Goal: Task Accomplishment & Management: Use online tool/utility

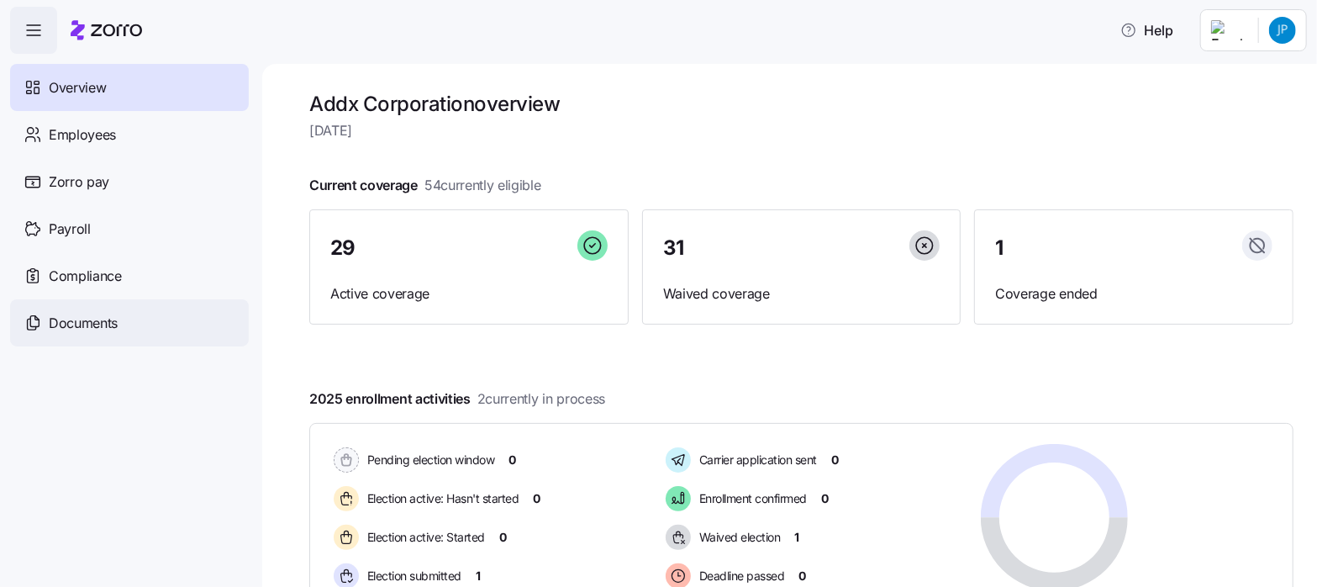
drag, startPoint x: 98, startPoint y: 324, endPoint x: 62, endPoint y: 312, distance: 37.2
click at [98, 324] on span "Documents" at bounding box center [83, 323] width 69 height 21
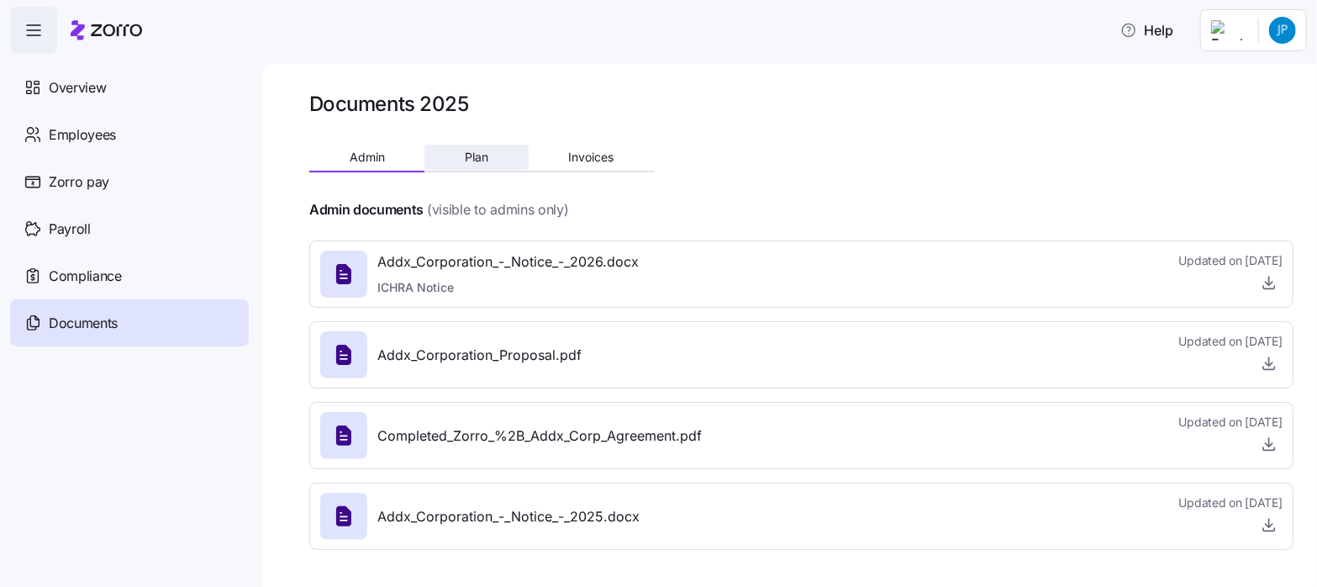
click at [490, 156] on button "Plan" at bounding box center [476, 157] width 103 height 25
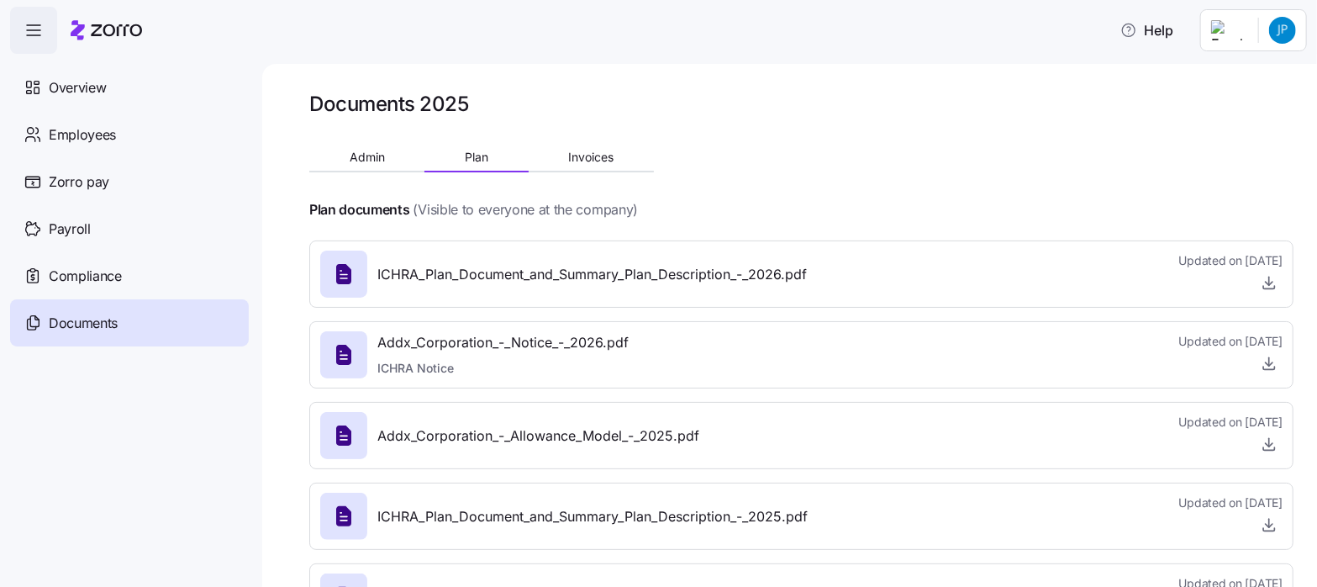
click at [538, 442] on span "Addx_Corporation_-_Allowance_Model_-_2025.pdf" at bounding box center [538, 435] width 322 height 21
click at [1261, 446] on icon "button" at bounding box center [1269, 443] width 17 height 17
click at [1283, 31] on html "Help Overview Employees Zorro pay Payroll Compliance Documents Documents 2025 A…" at bounding box center [658, 288] width 1317 height 577
click at [1222, 77] on div "Personal view" at bounding box center [1232, 75] width 99 height 18
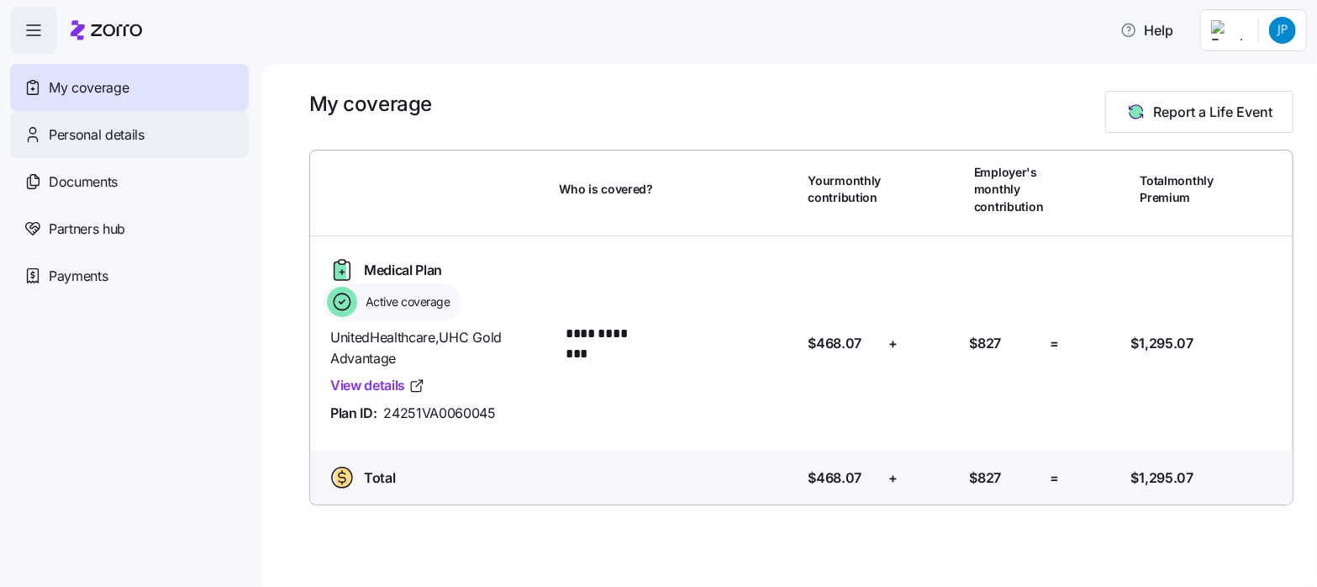
click at [88, 130] on span "Personal details" at bounding box center [97, 134] width 96 height 21
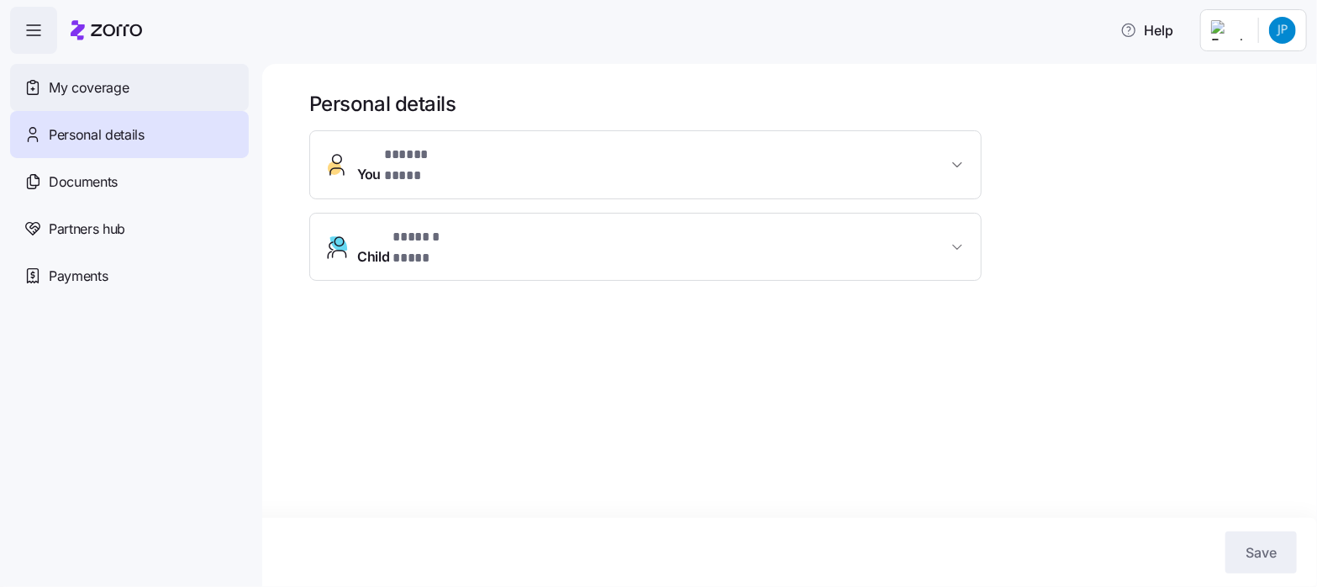
click at [92, 85] on span "My coverage" at bounding box center [89, 87] width 80 height 21
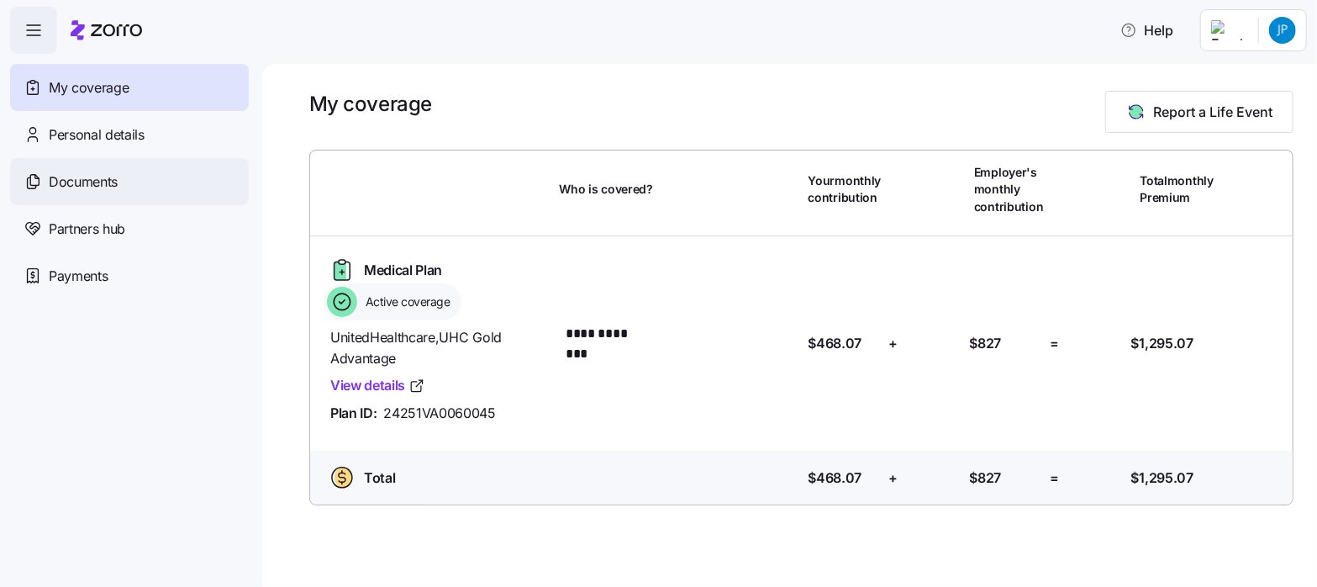
click at [86, 181] on span "Documents" at bounding box center [83, 181] width 69 height 21
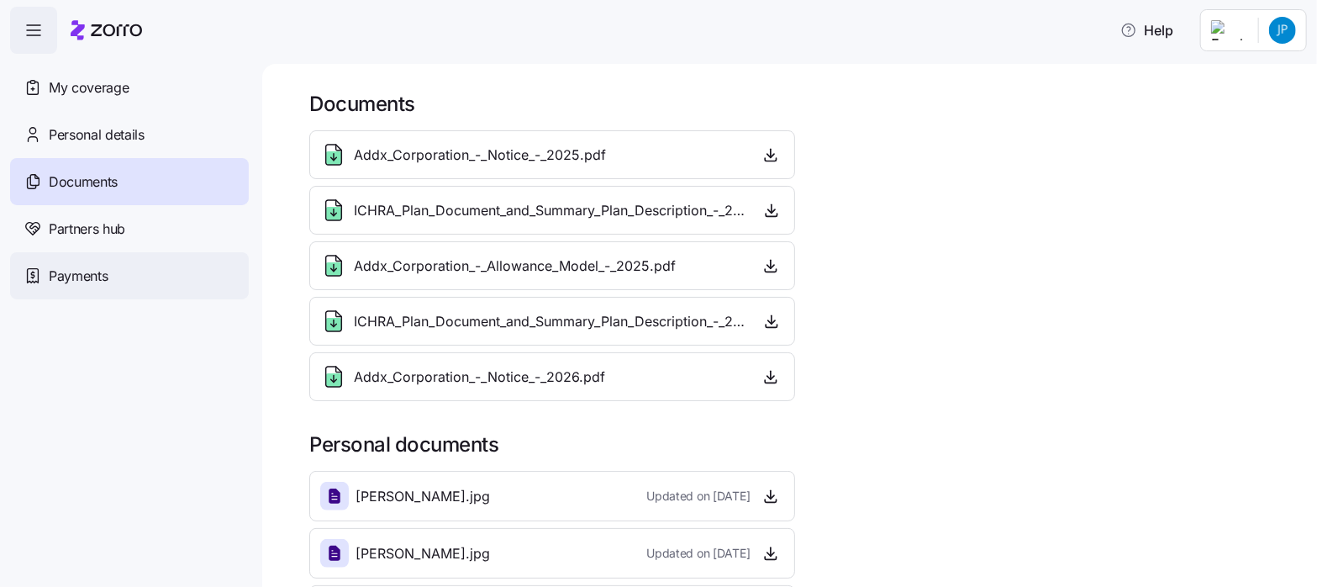
click at [87, 278] on span "Payments" at bounding box center [78, 276] width 59 height 21
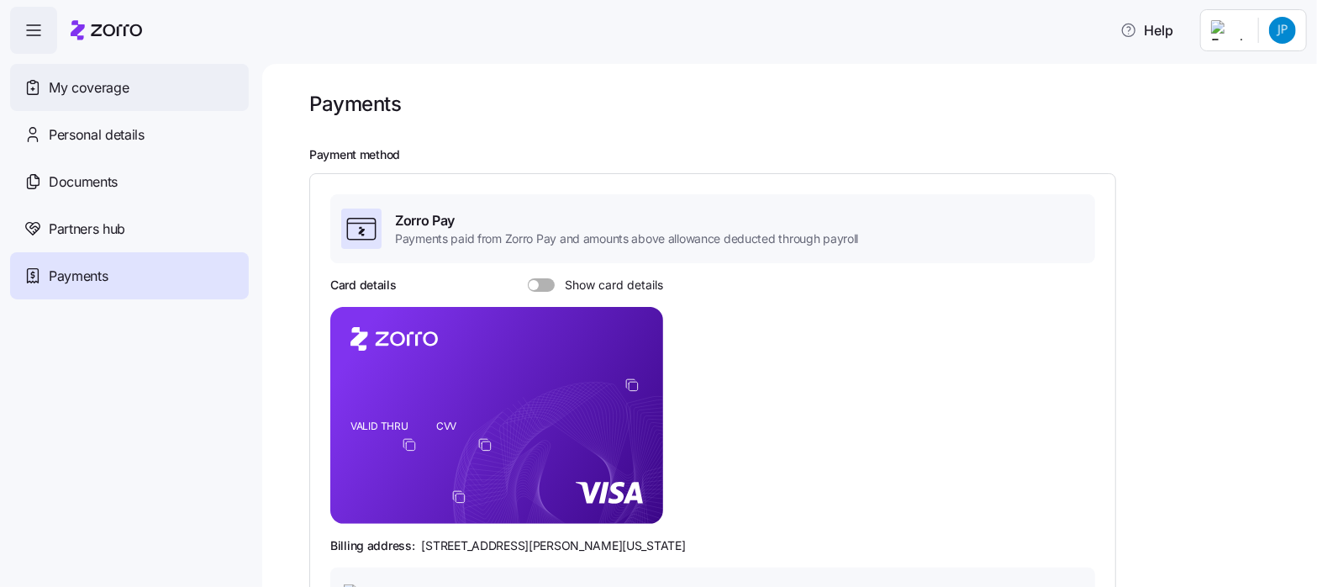
click at [101, 86] on span "My coverage" at bounding box center [89, 87] width 80 height 21
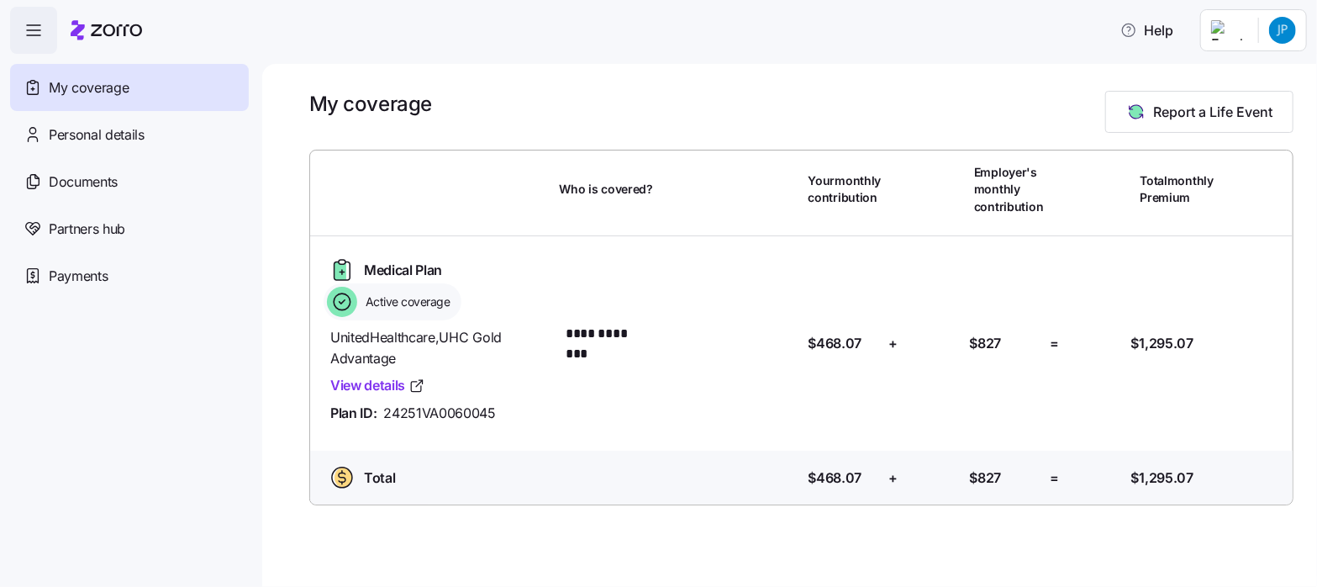
click at [1278, 36] on html "**********" at bounding box center [658, 288] width 1317 height 577
click at [1230, 75] on div "Admin view" at bounding box center [1226, 75] width 87 height 18
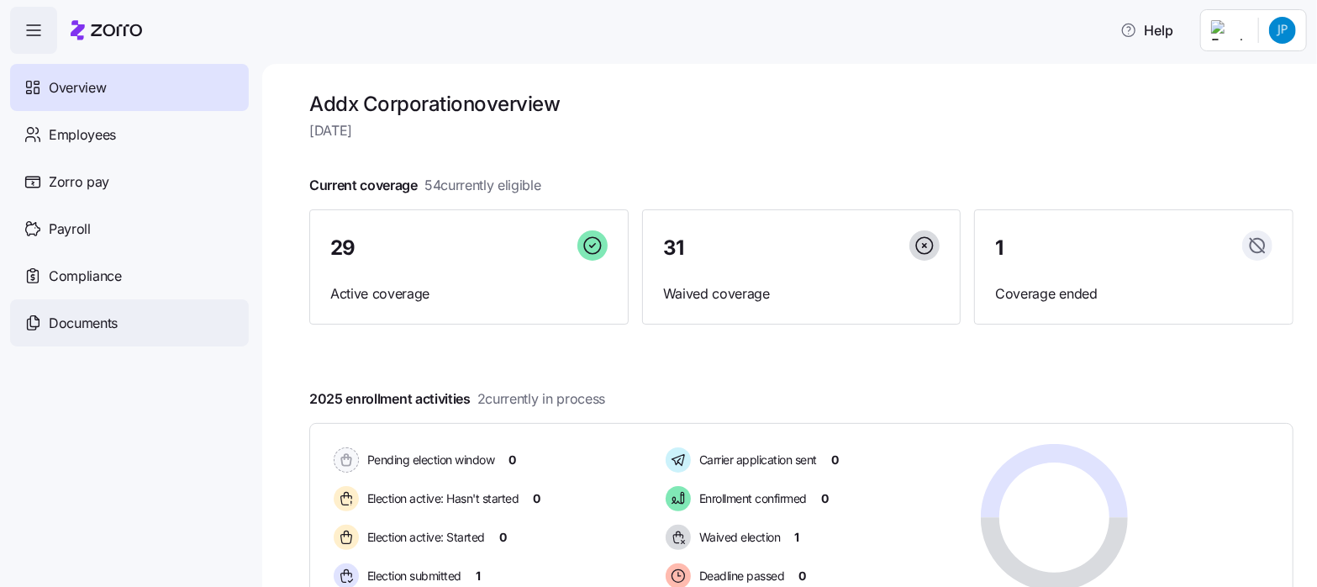
click at [88, 321] on span "Documents" at bounding box center [83, 323] width 69 height 21
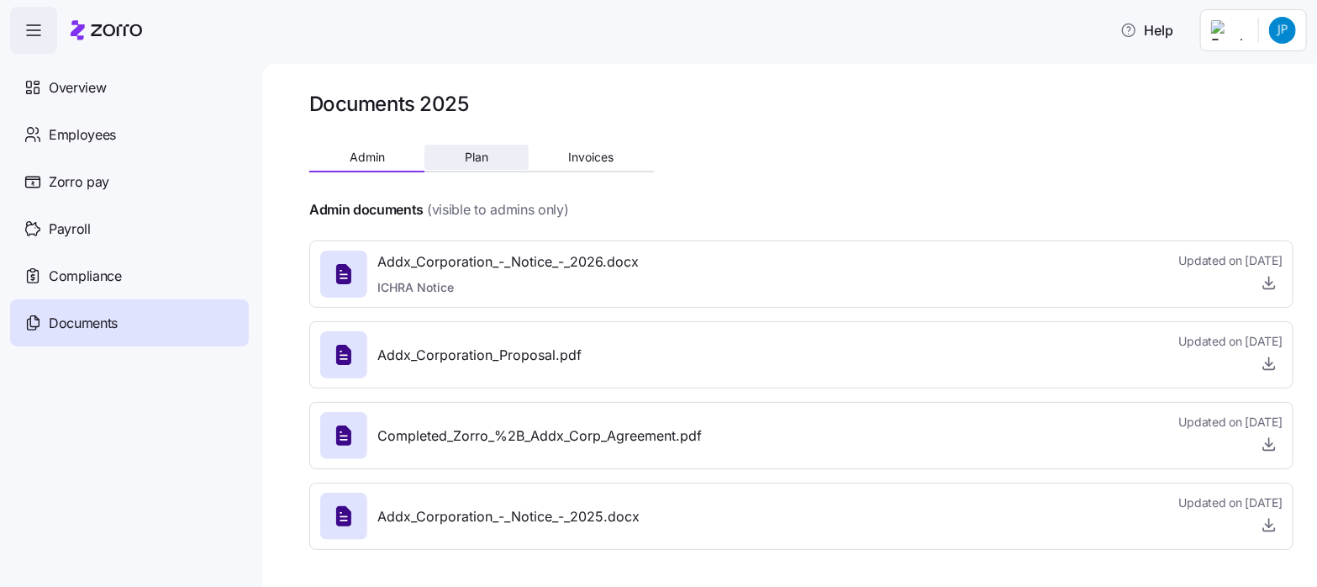
click at [488, 159] on button "Plan" at bounding box center [476, 157] width 103 height 25
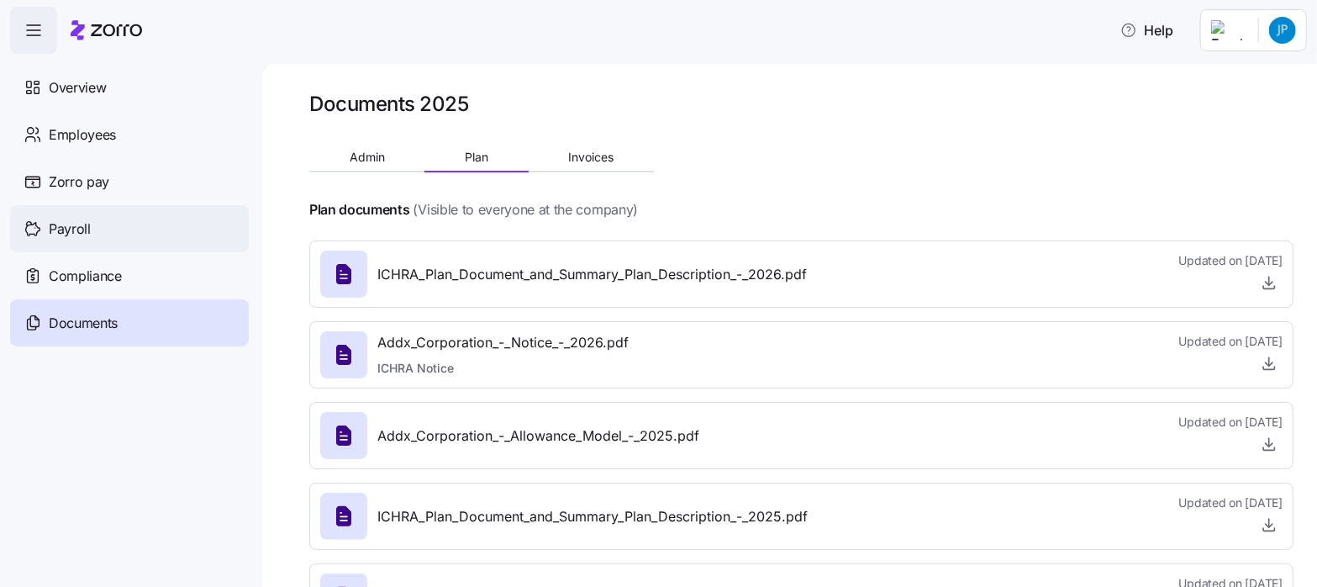
click at [77, 227] on span "Payroll" at bounding box center [70, 229] width 42 height 21
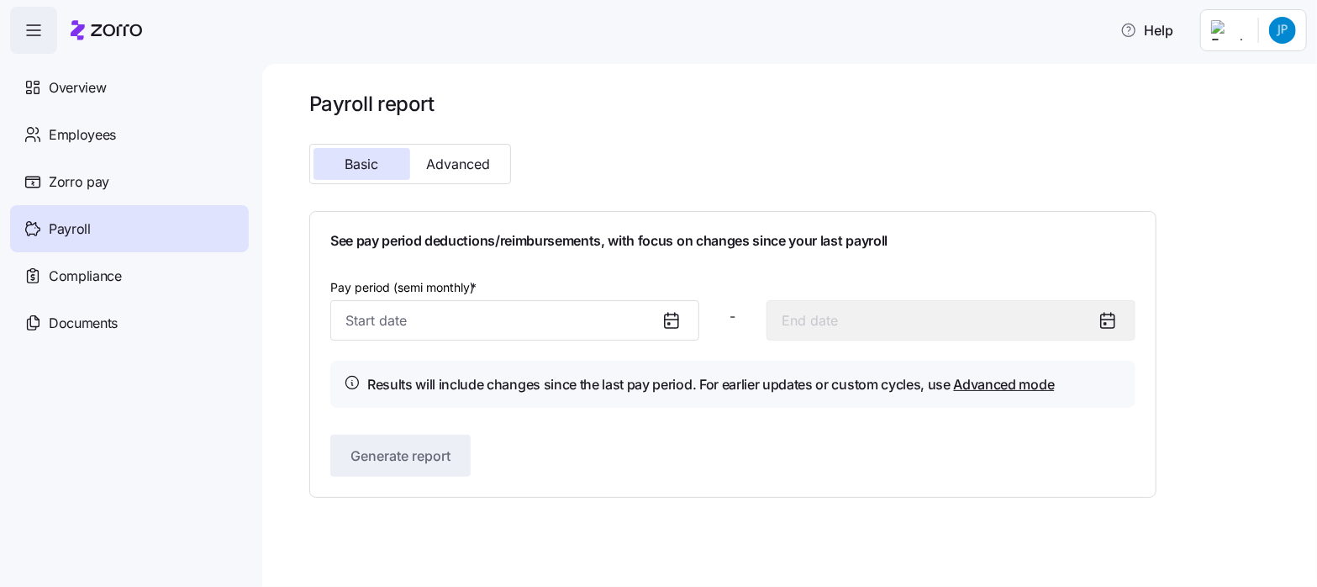
click at [669, 319] on icon at bounding box center [671, 319] width 13 height 0
click at [668, 323] on icon at bounding box center [669, 324] width 2 height 2
click at [425, 318] on input "Pay period (semi monthly) *" at bounding box center [514, 320] width 369 height 40
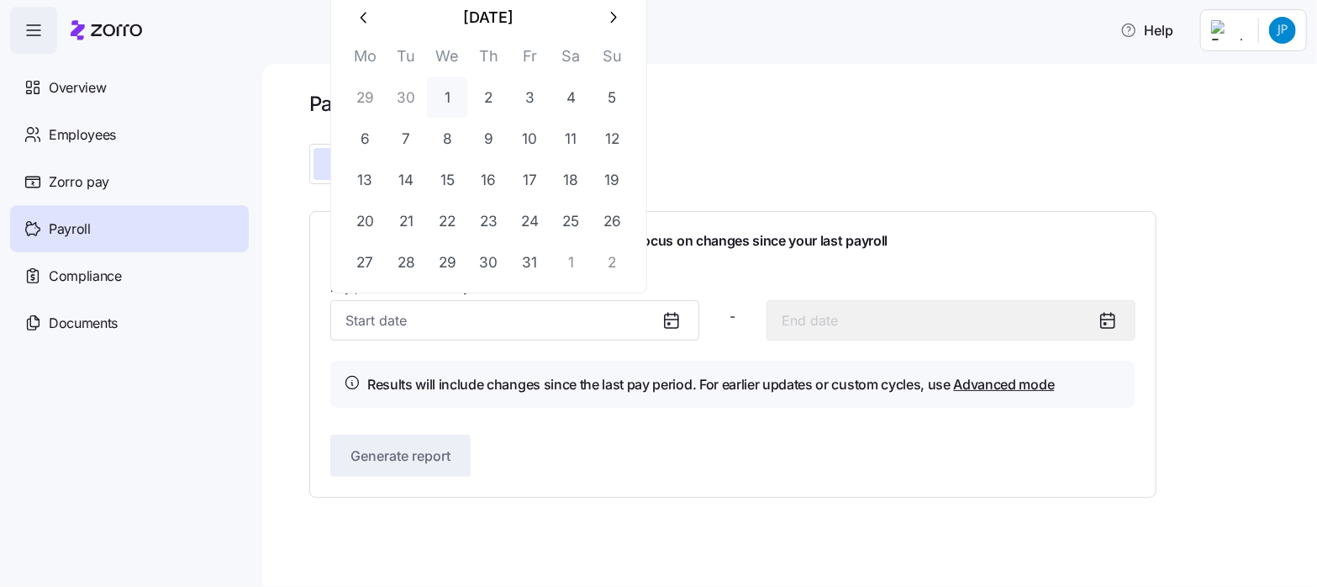
click at [441, 97] on button "1" at bounding box center [447, 97] width 40 height 40
type input "October 1, 2025"
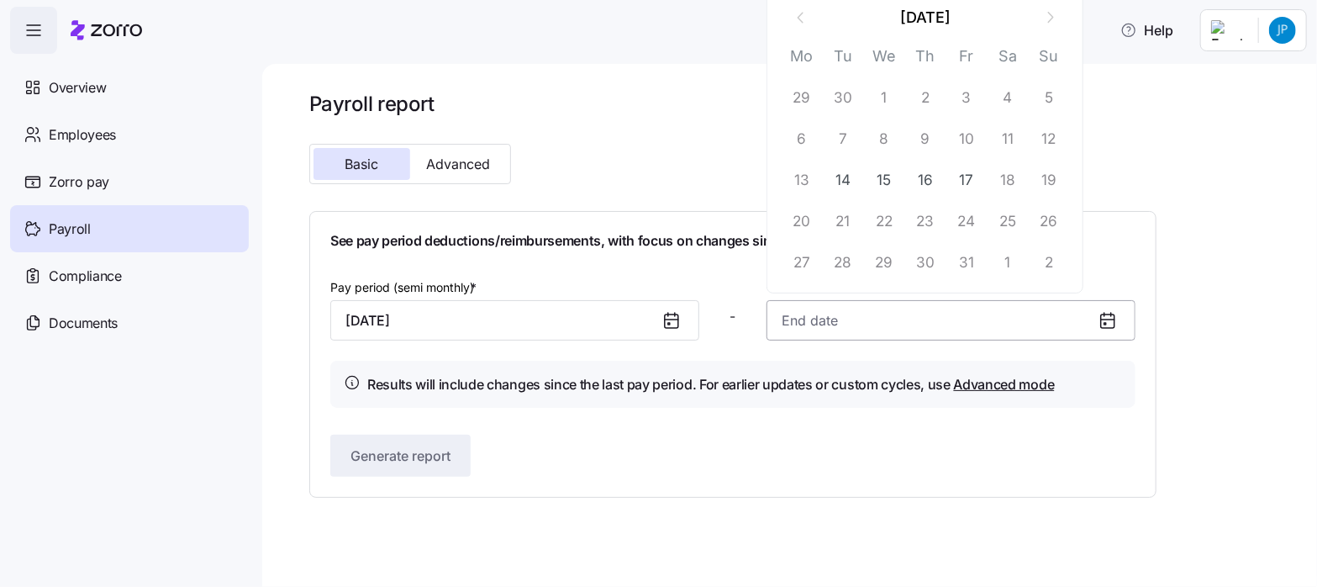
click at [795, 323] on input at bounding box center [951, 320] width 369 height 40
drag, startPoint x: 878, startPoint y: 176, endPoint x: 778, endPoint y: 192, distance: 101.3
click at [878, 176] on button "15" at bounding box center [884, 180] width 40 height 40
type input "October 15, 2025"
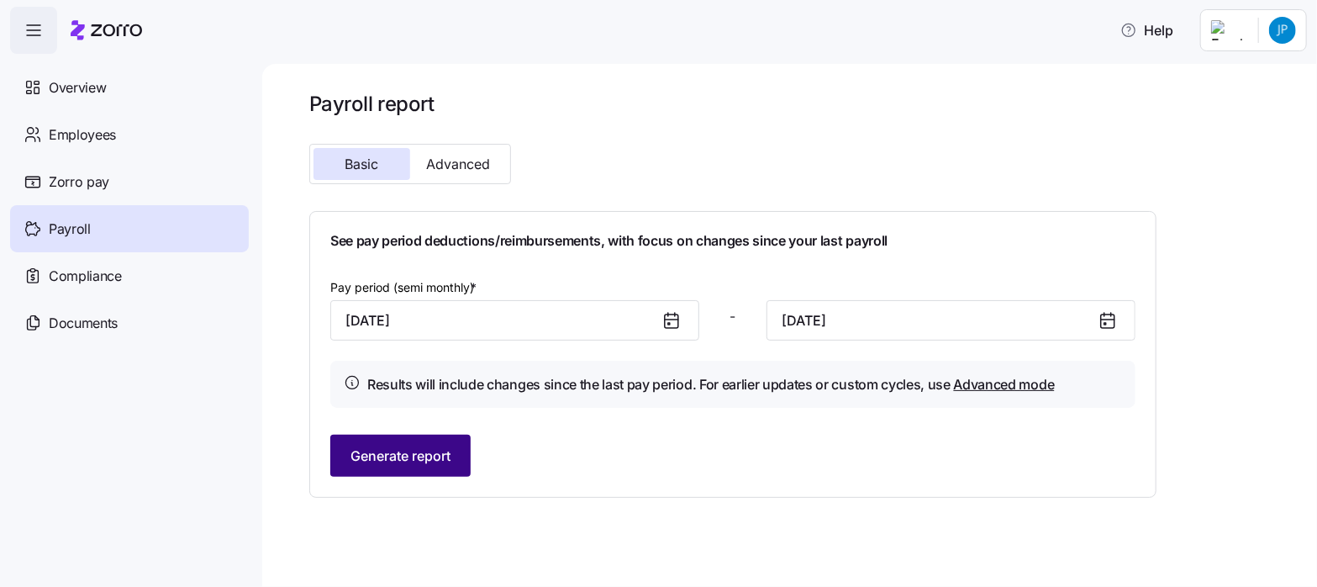
click at [409, 453] on span "Generate report" at bounding box center [401, 456] width 100 height 20
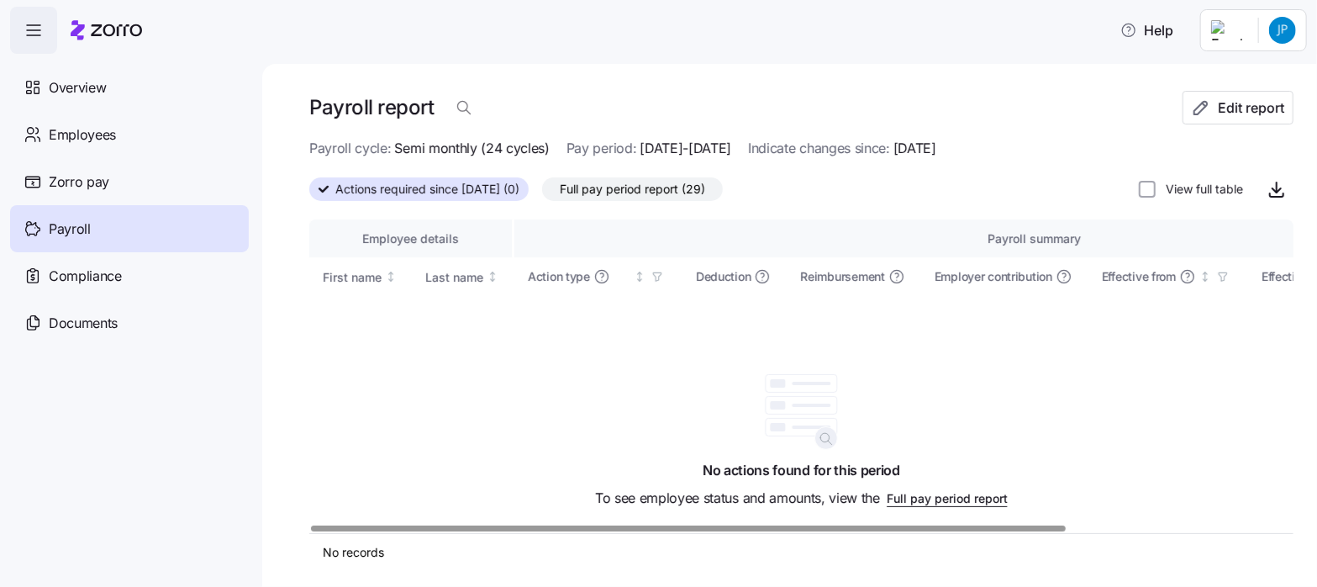
click at [653, 185] on span "Full pay period report (29)" at bounding box center [632, 189] width 145 height 22
click at [542, 193] on input "Full pay period report (29)" at bounding box center [542, 193] width 0 height 0
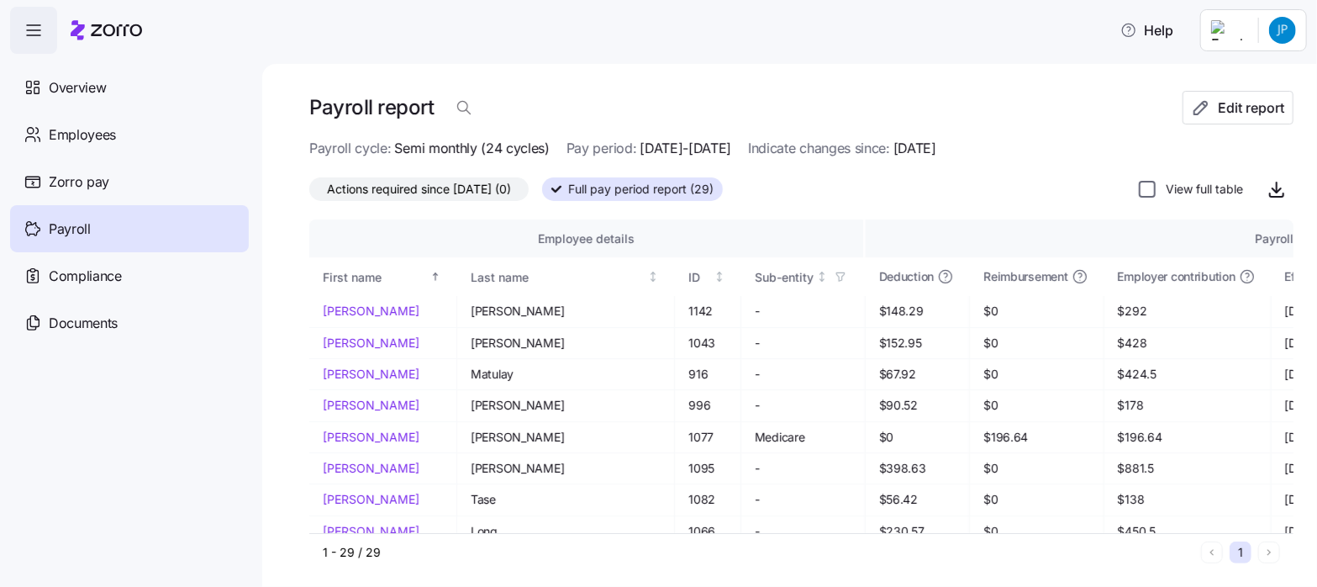
click at [1139, 187] on input "View full table" at bounding box center [1147, 189] width 17 height 17
checkbox input "true"
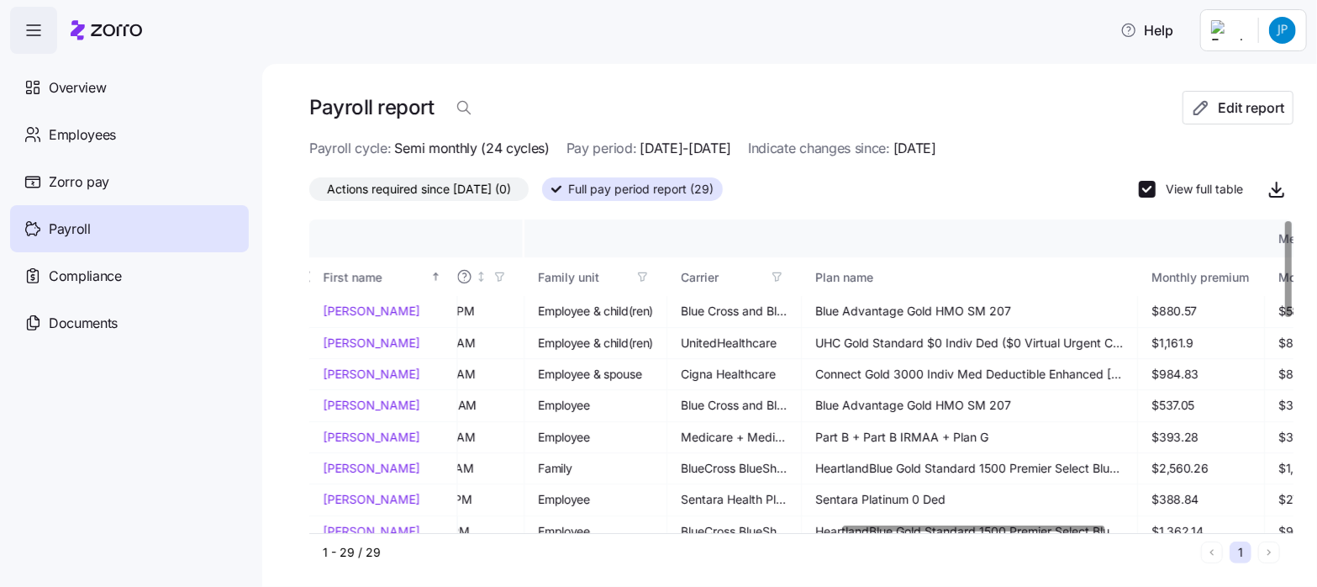
scroll to position [0, 1985]
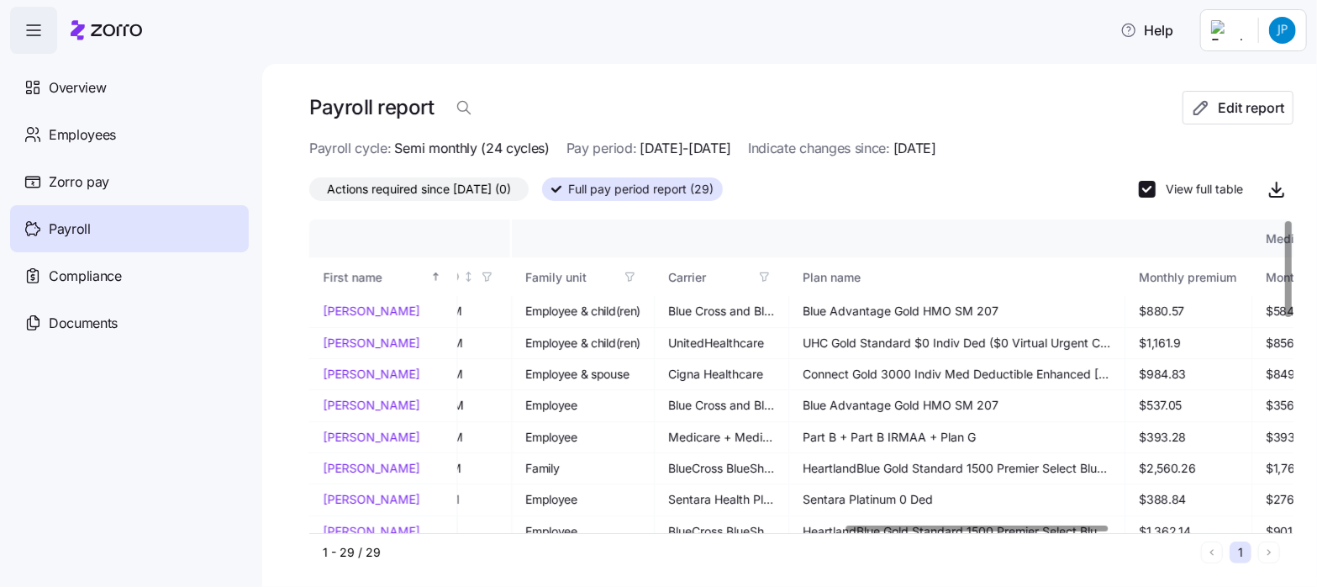
click at [1103, 531] on div at bounding box center [977, 528] width 261 height 6
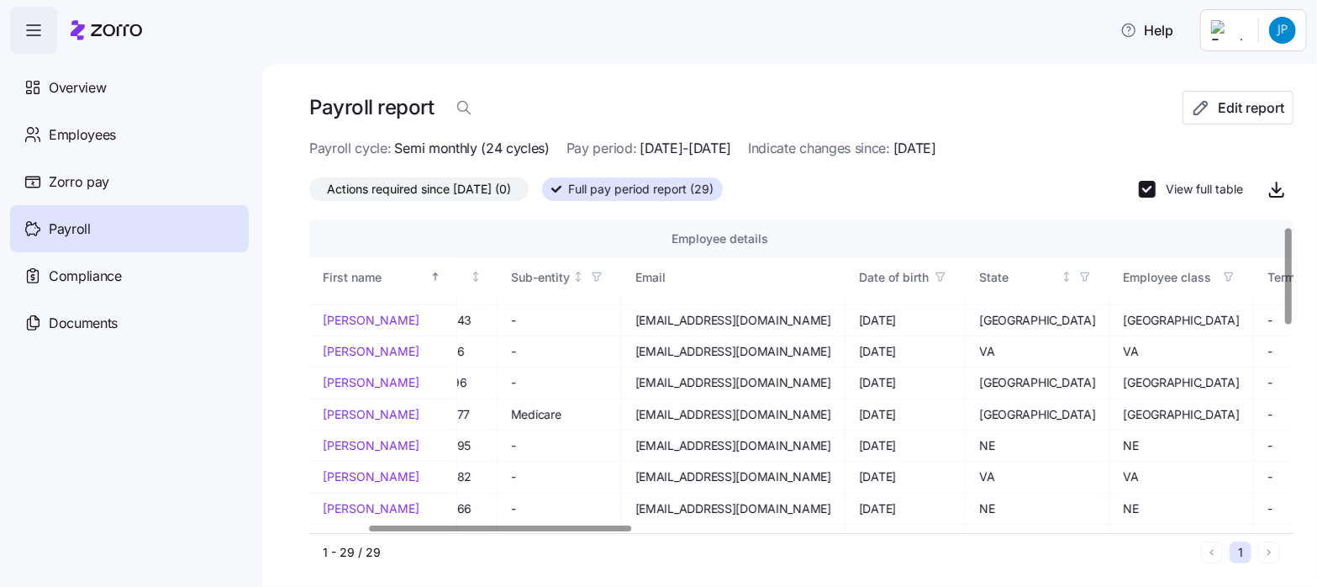
scroll to position [23, 213]
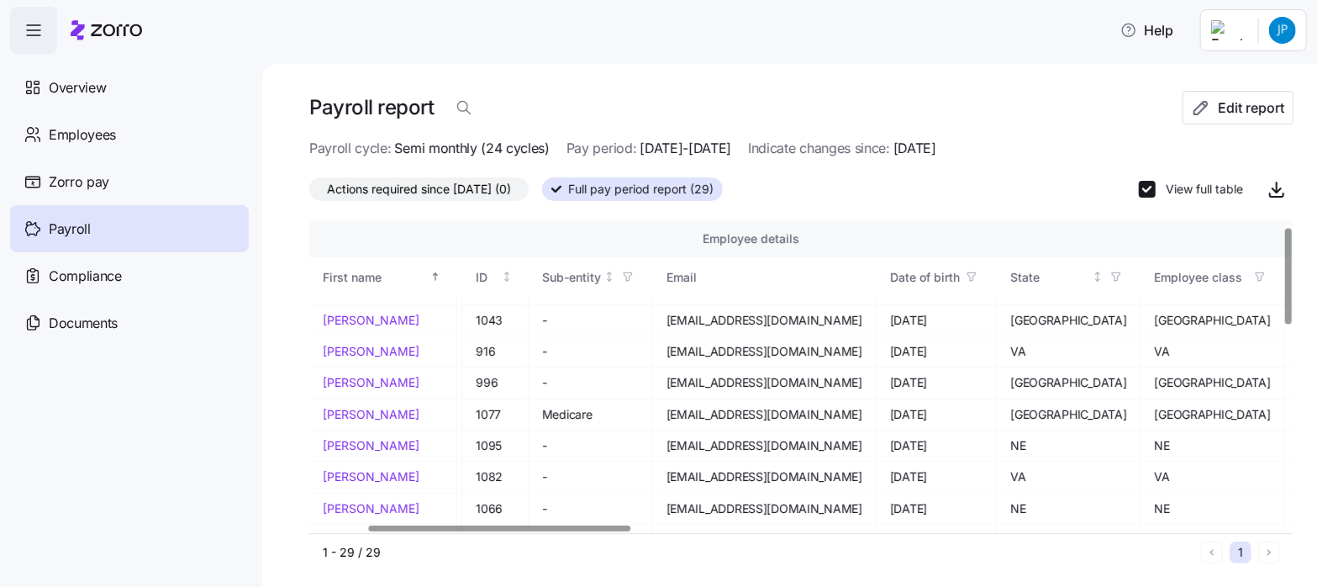
click at [454, 525] on div at bounding box center [499, 528] width 261 height 6
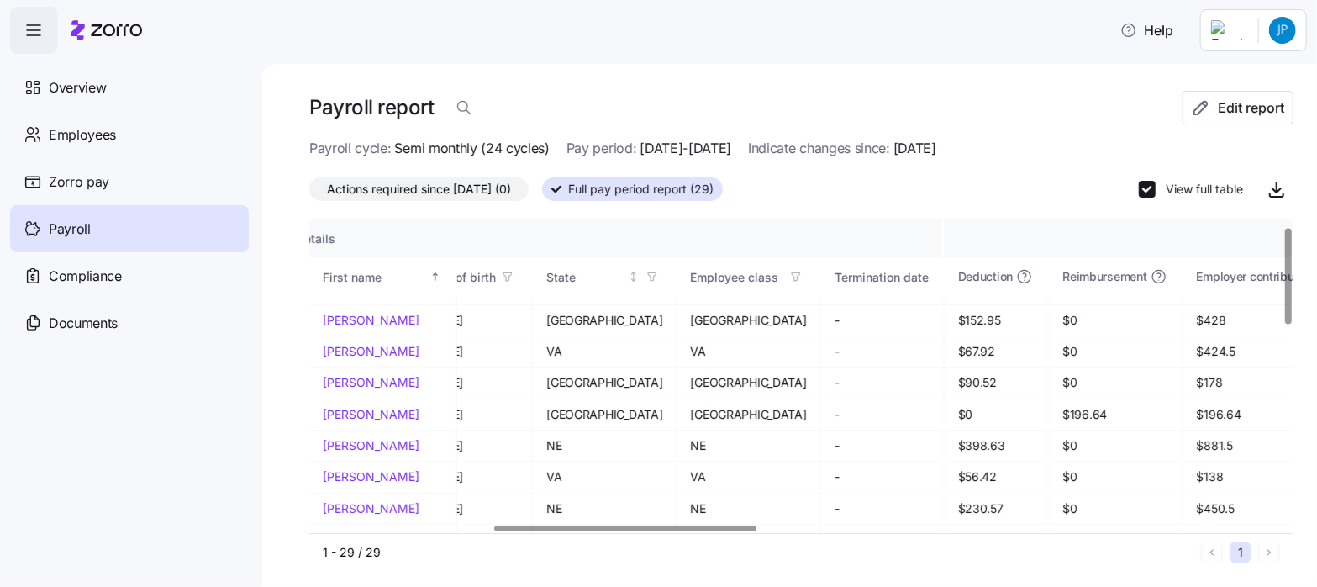
scroll to position [23, 683]
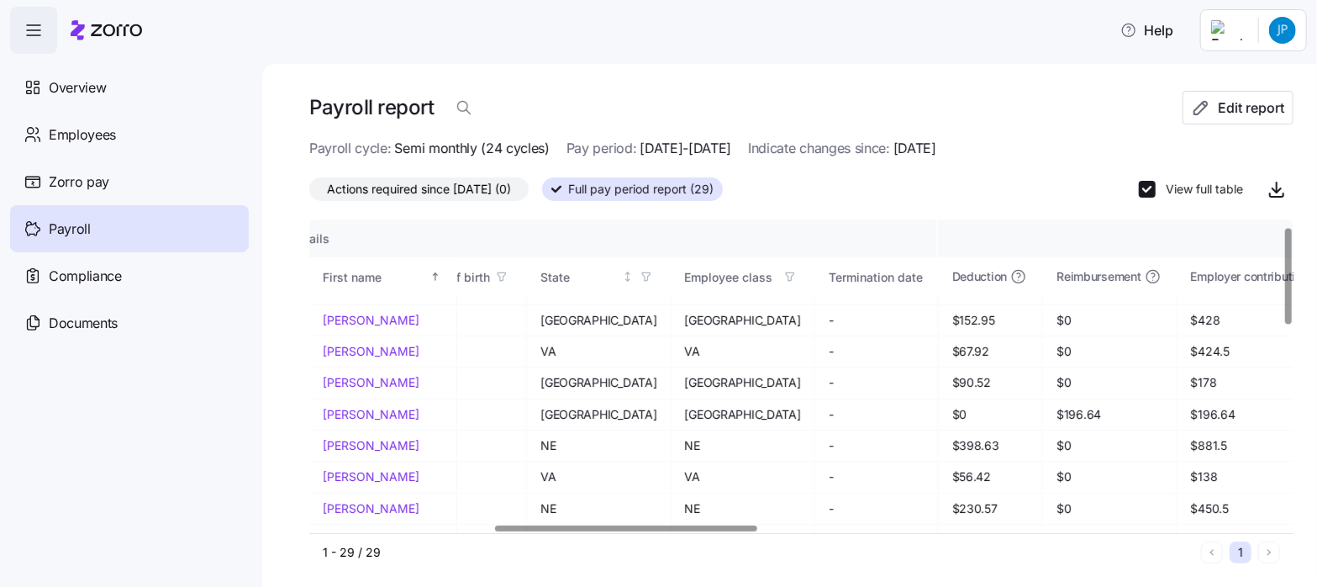
click at [731, 531] on div at bounding box center [625, 528] width 261 height 6
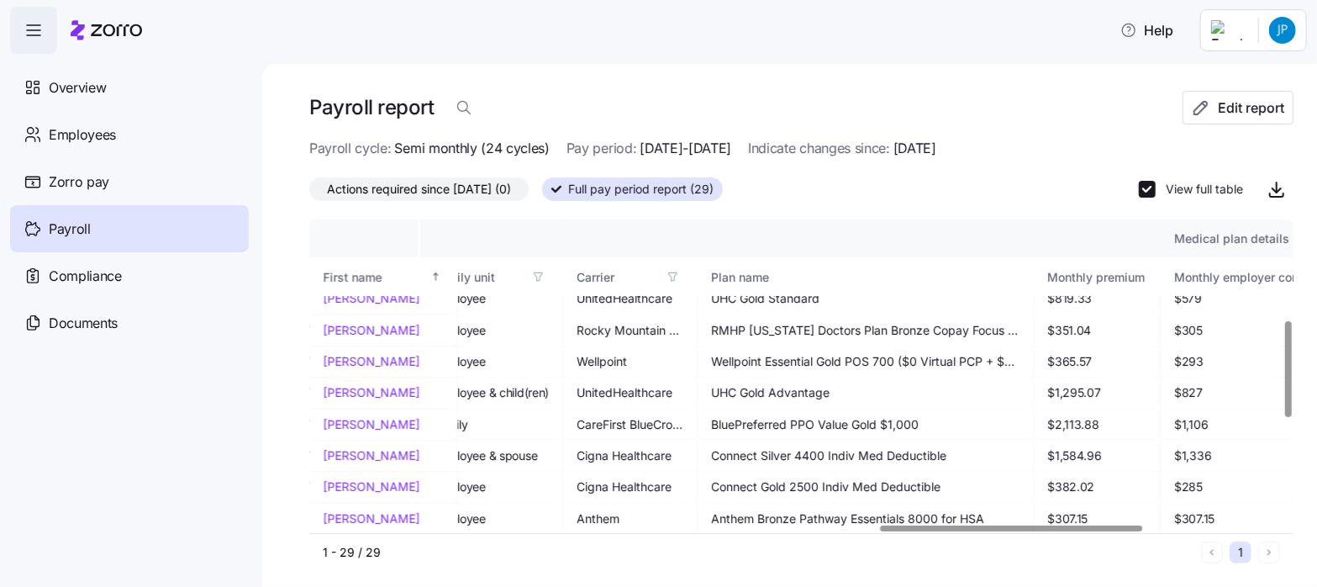
scroll to position [326, 2138]
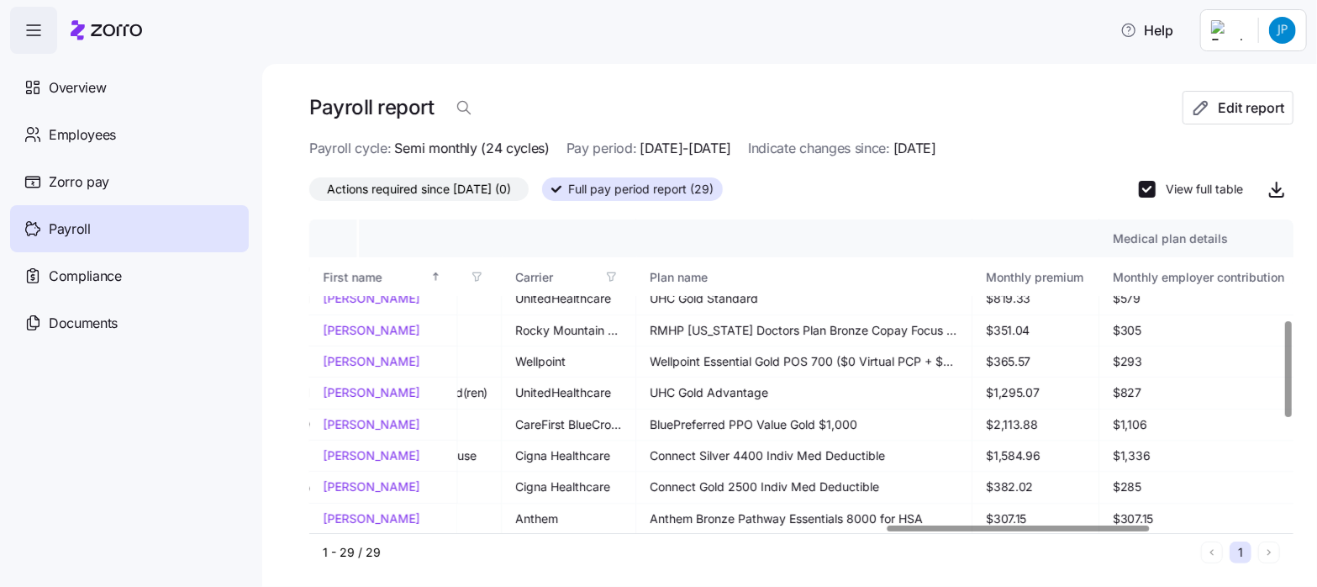
click at [1018, 527] on div at bounding box center [796, 528] width 974 height 10
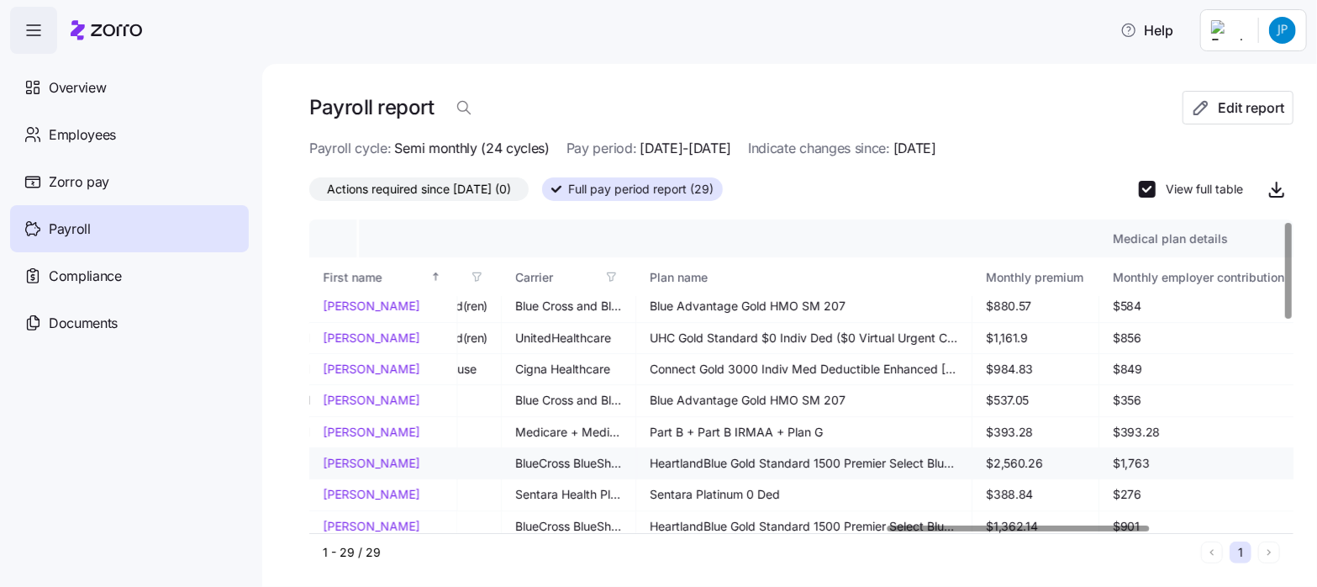
scroll to position [0, 2138]
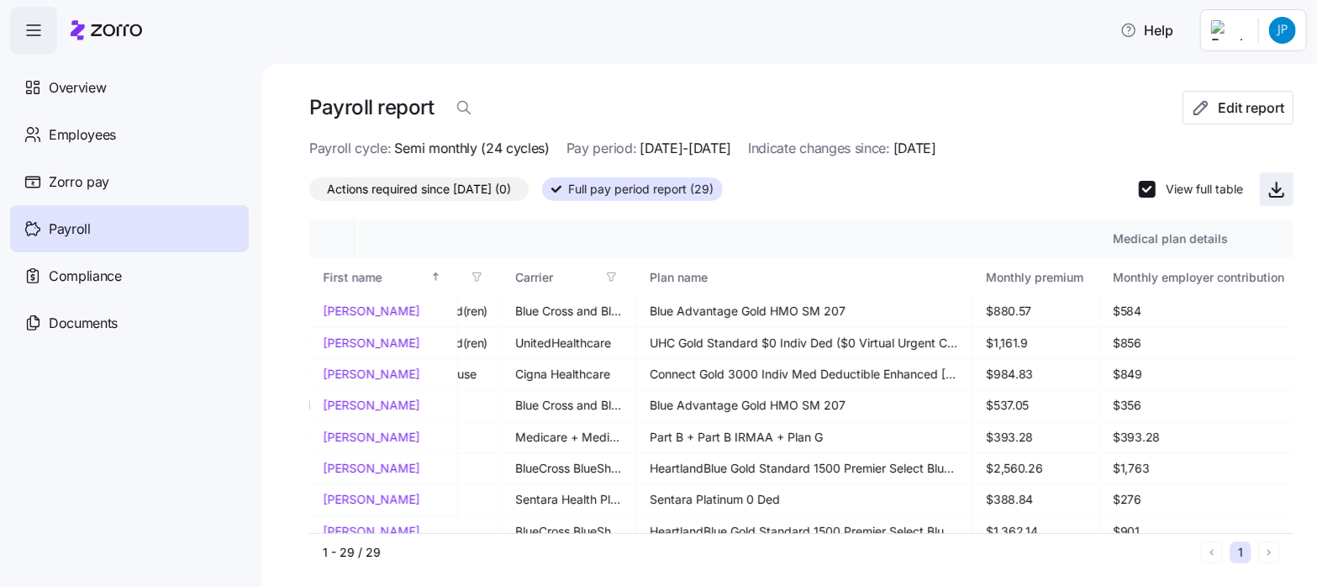
click at [1273, 191] on icon "button" at bounding box center [1277, 190] width 8 height 4
click at [71, 130] on span "Employees" at bounding box center [82, 134] width 67 height 21
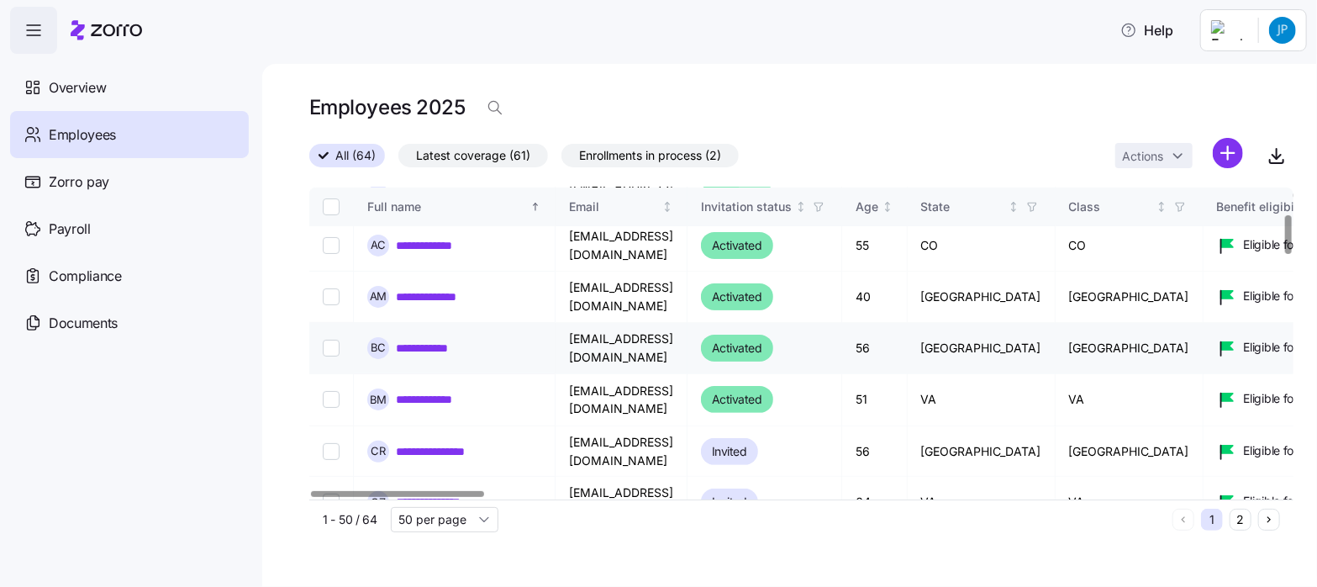
scroll to position [210, 0]
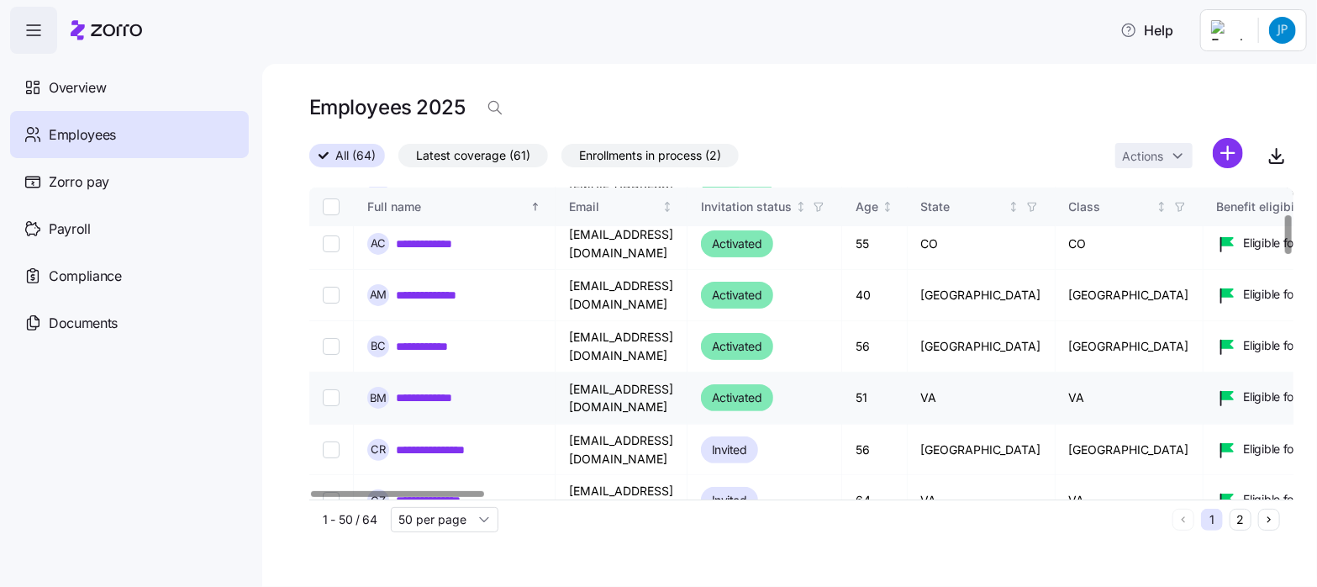
click at [446, 389] on link "**********" at bounding box center [436, 397] width 80 height 17
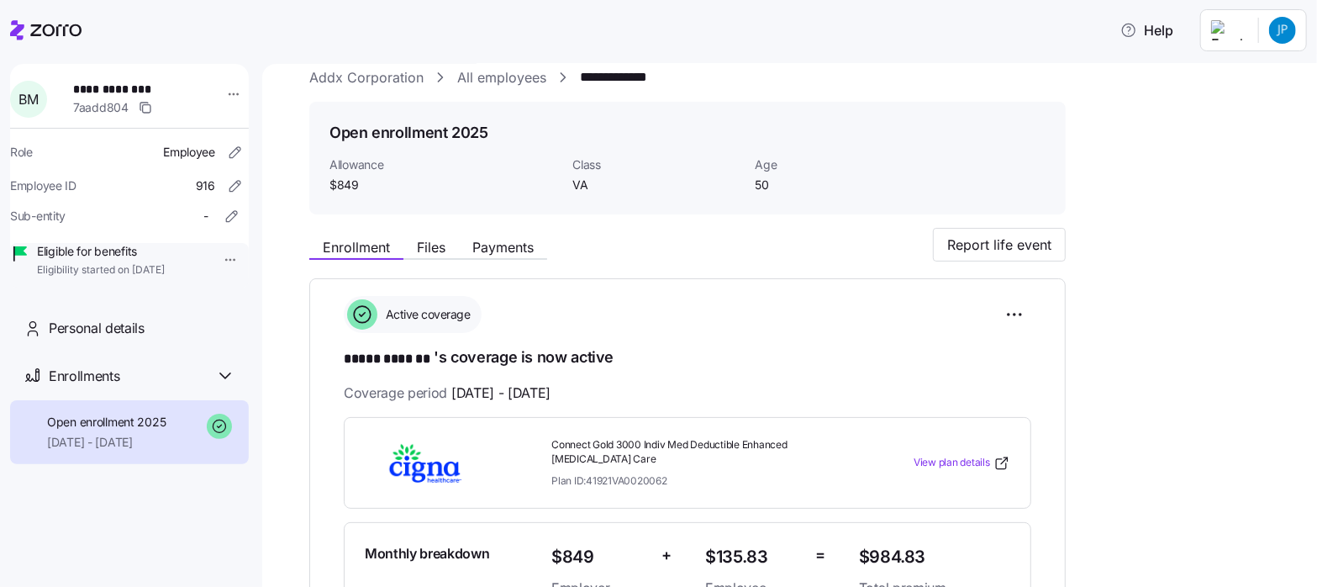
scroll to position [23, 0]
click at [1285, 34] on html "**********" at bounding box center [658, 288] width 1317 height 577
click at [1225, 126] on div "Log out" at bounding box center [1216, 129] width 66 height 18
